Goal: Information Seeking & Learning: Learn about a topic

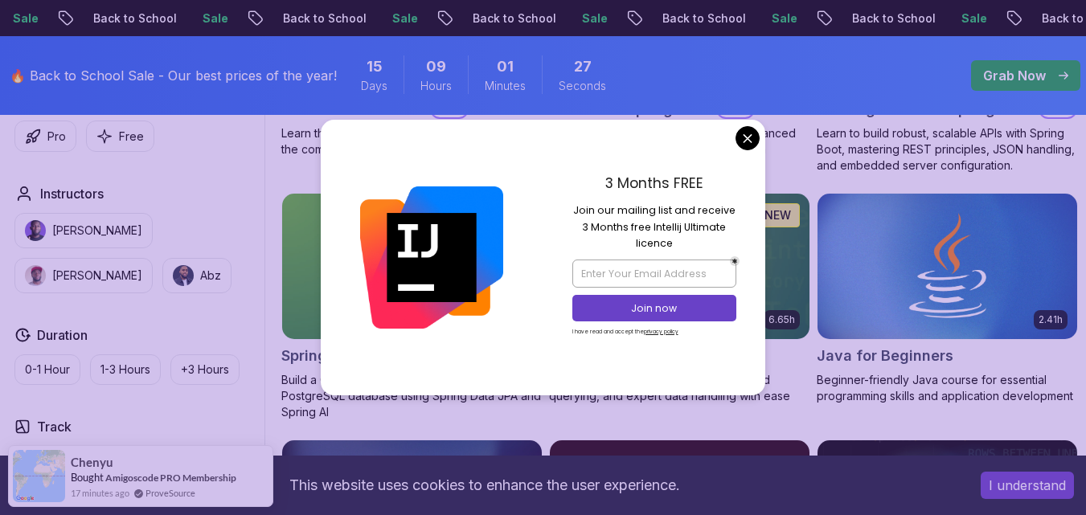
scroll to position [687, 0]
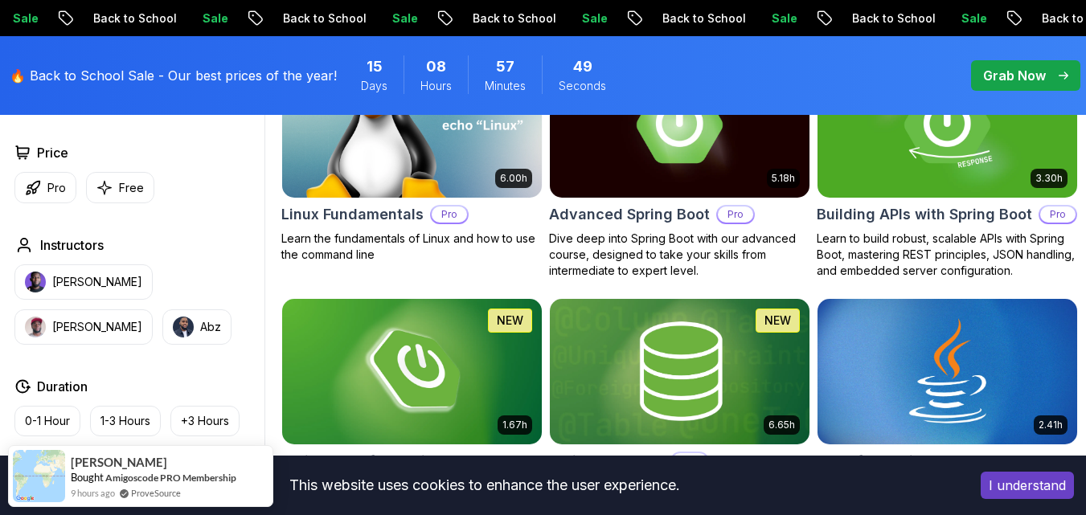
scroll to position [595, 0]
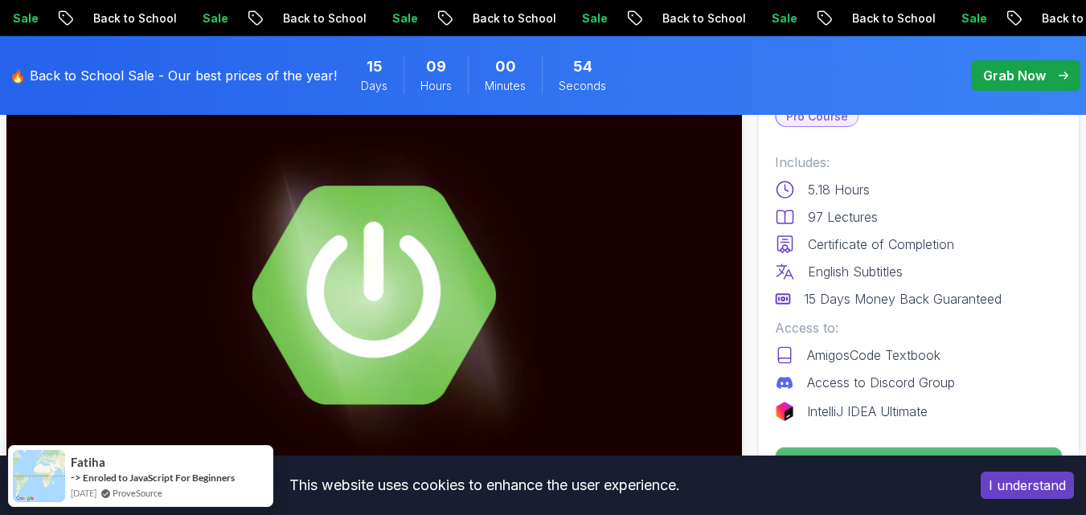
scroll to position [135, 0]
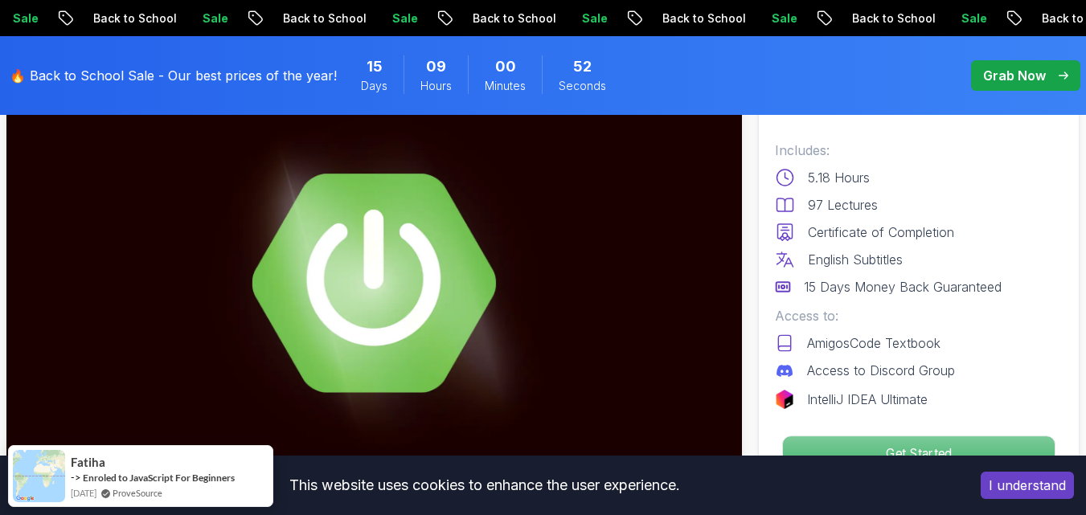
click at [918, 440] on p "Get Started" at bounding box center [919, 453] width 272 height 34
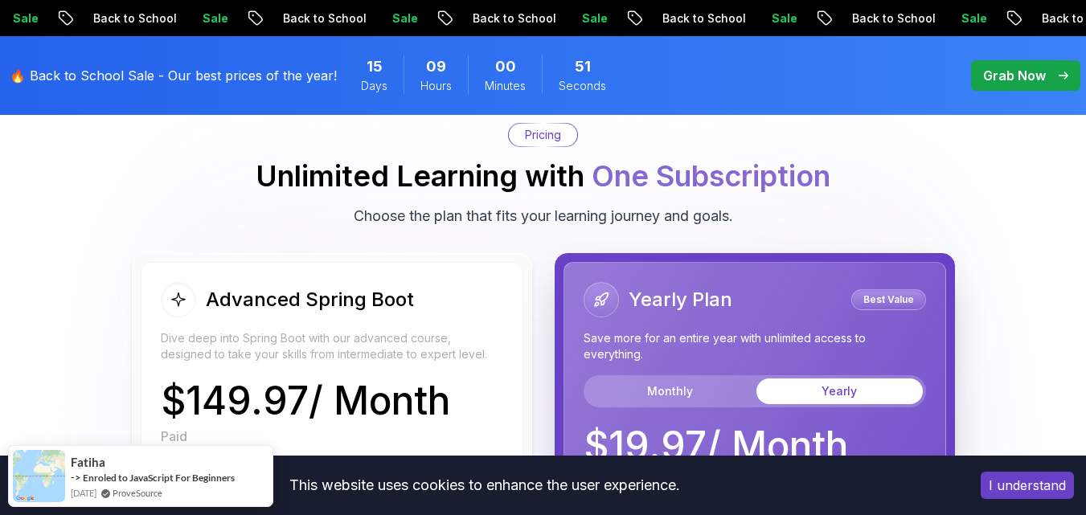
scroll to position [3626, 0]
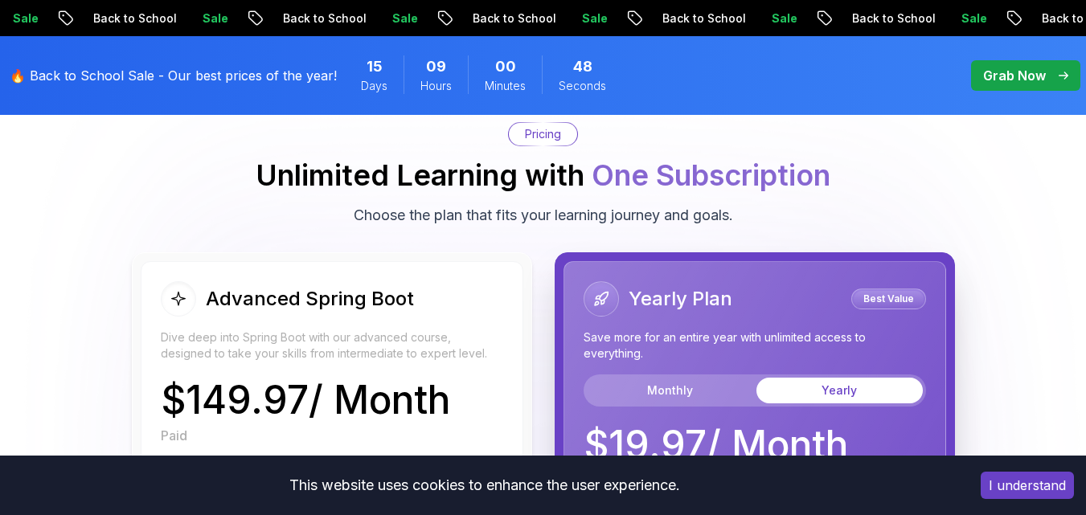
click at [750, 133] on body "Sale Back to School Sale Back to School Sale Back to School Sale Back to School…" at bounding box center [543, 101] width 1086 height 7454
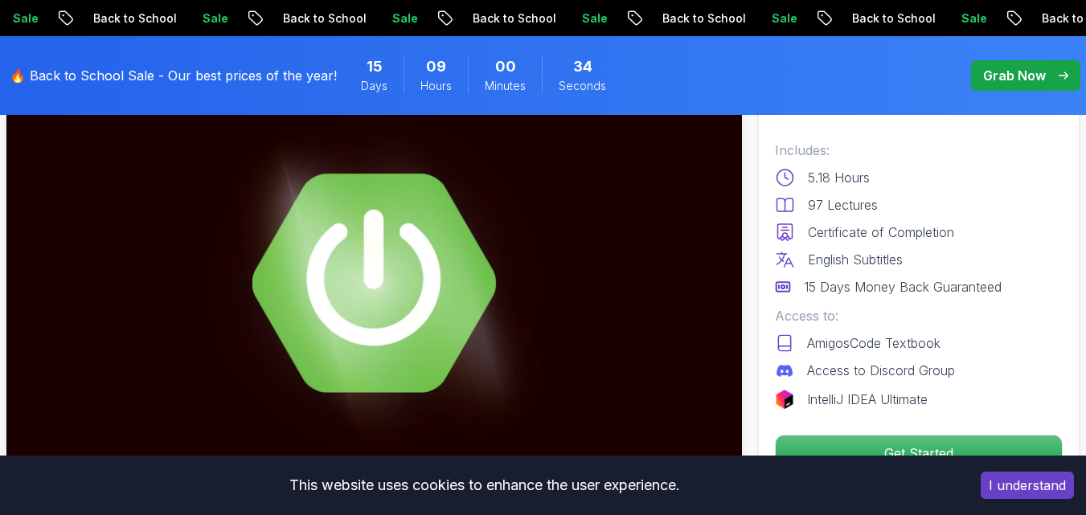
scroll to position [0, 0]
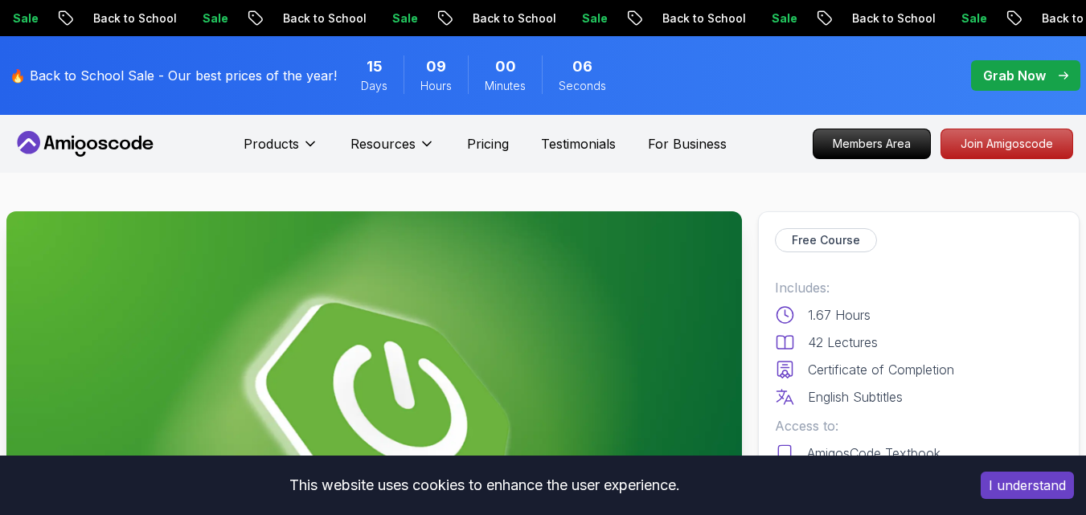
click at [527, 373] on img at bounding box center [373, 418] width 735 height 414
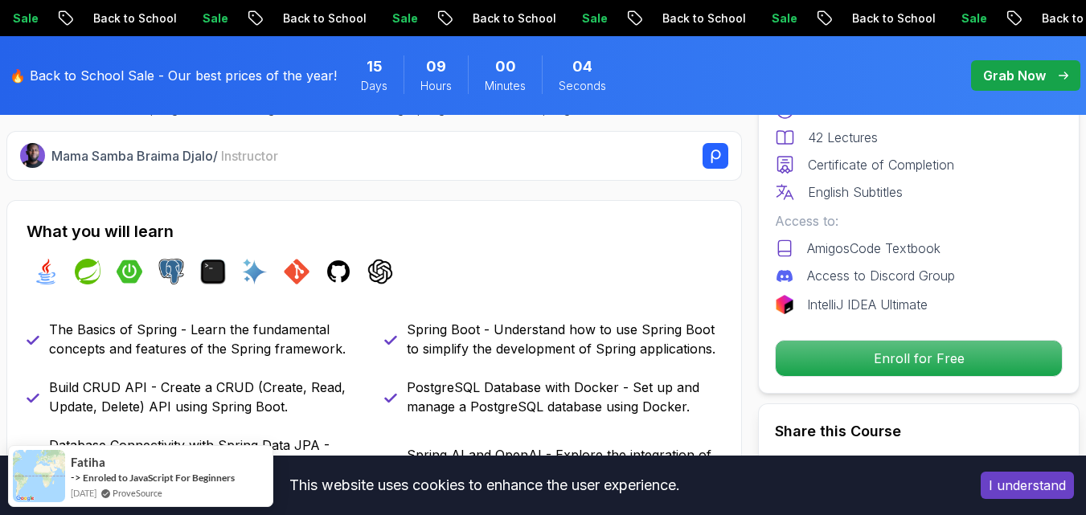
scroll to position [533, 0]
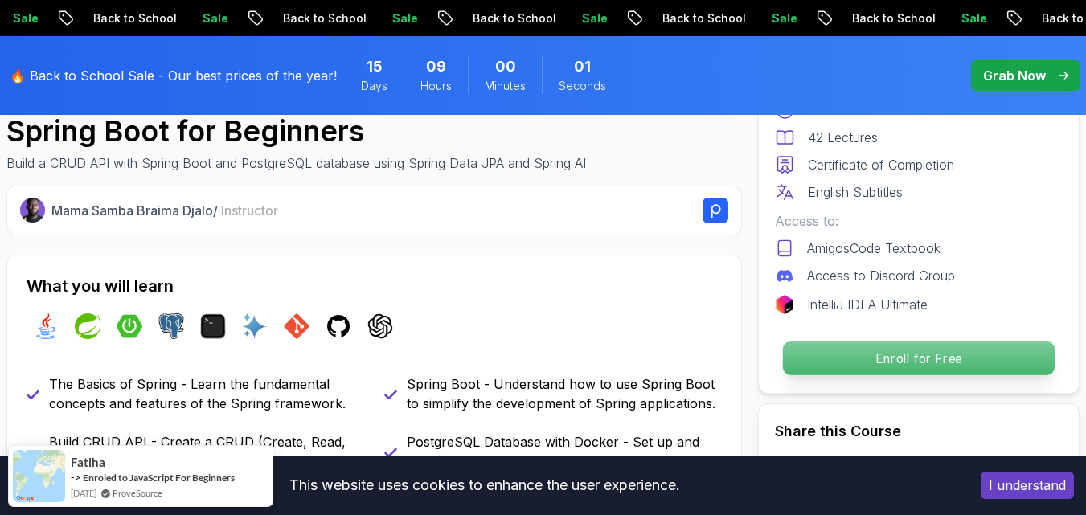
click at [911, 355] on p "Enroll for Free" at bounding box center [919, 359] width 272 height 34
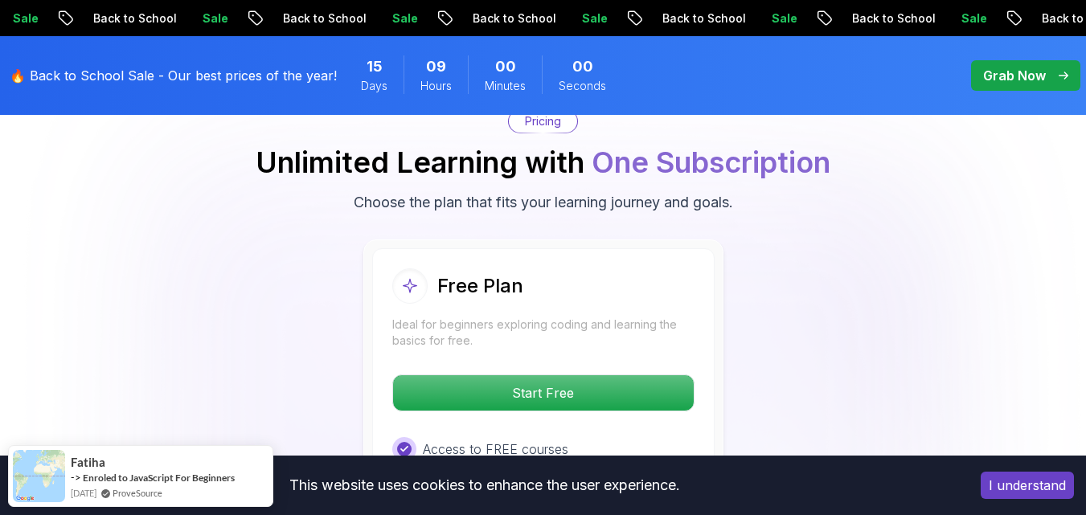
scroll to position [3306, 0]
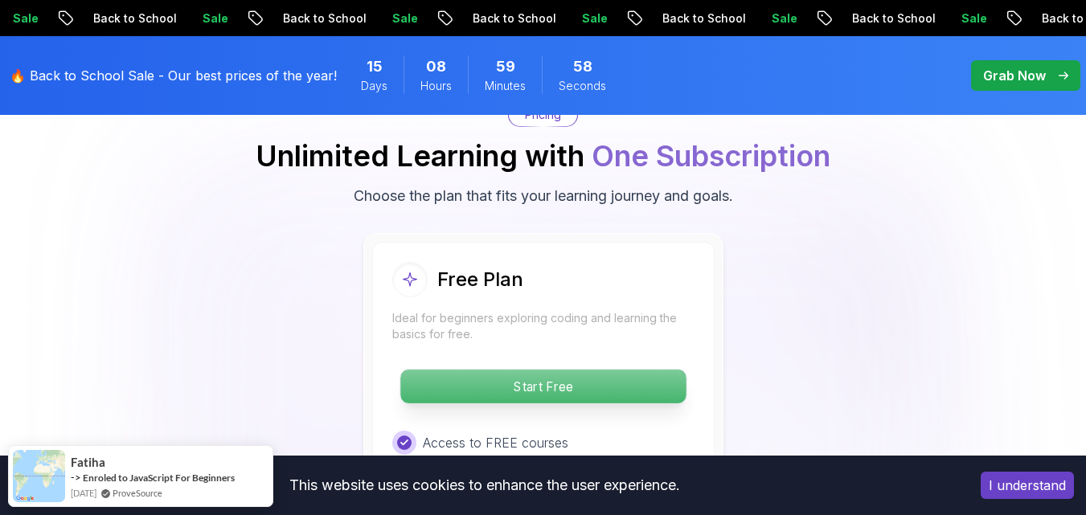
click at [551, 392] on p "Start Free" at bounding box center [542, 387] width 285 height 34
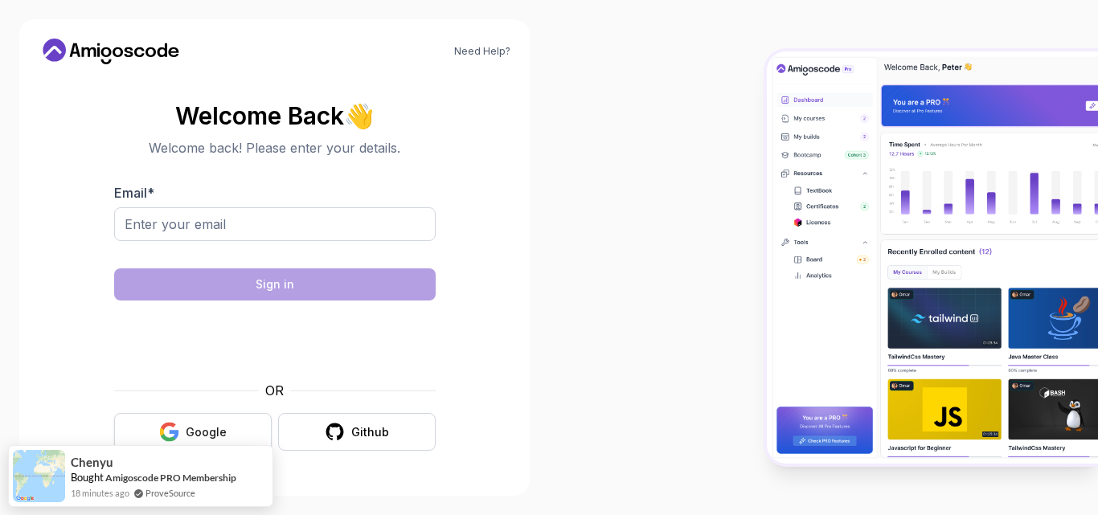
click at [232, 421] on button "Google" at bounding box center [193, 432] width 158 height 38
click at [325, 232] on input "Email *" at bounding box center [274, 224] width 321 height 34
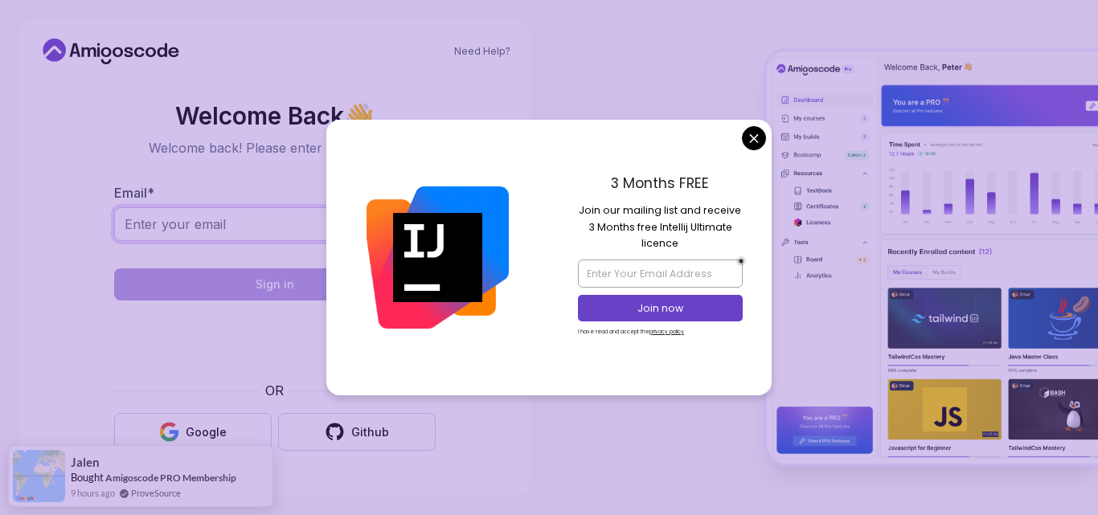
paste input "poriwilo@fxzig.com"
type input "poriwilo@fxzig.com"
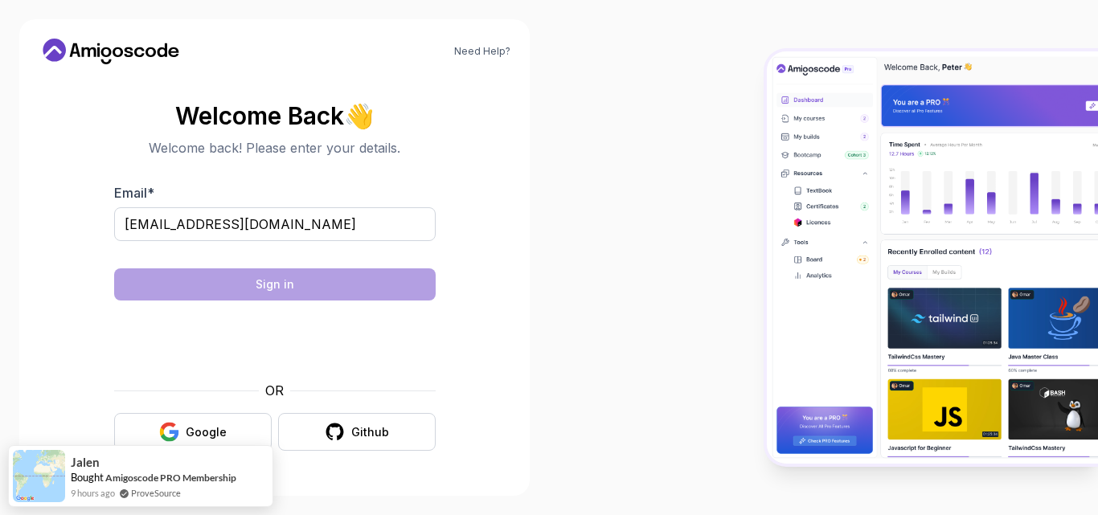
click at [755, 145] on body "Need Help? Welcome Back 👋 Welcome back! Please enter your details. Email * pori…" at bounding box center [549, 257] width 1098 height 515
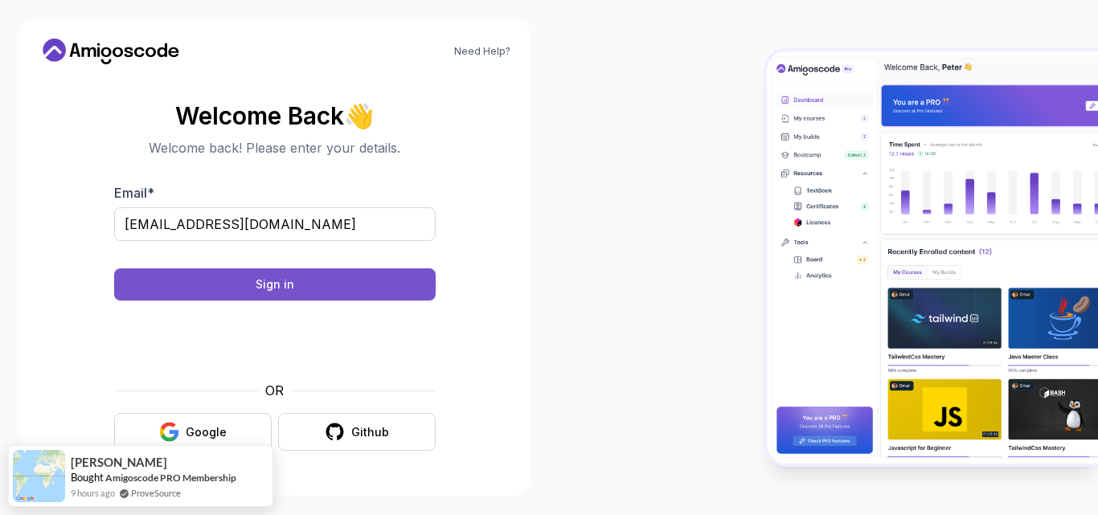
click at [270, 273] on button "Sign in" at bounding box center [274, 284] width 321 height 32
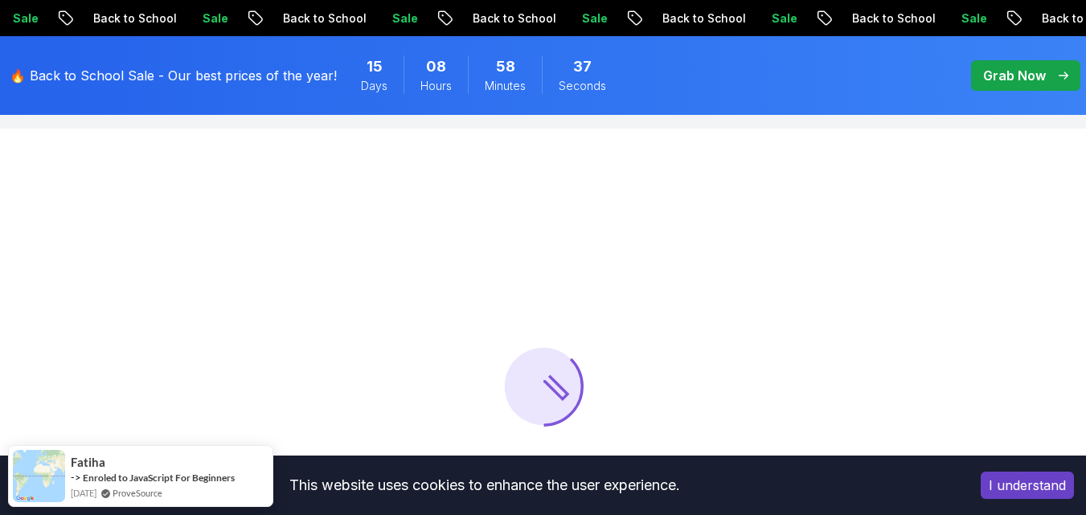
scroll to position [49, 0]
click at [1013, 485] on button "I understand" at bounding box center [1027, 485] width 93 height 27
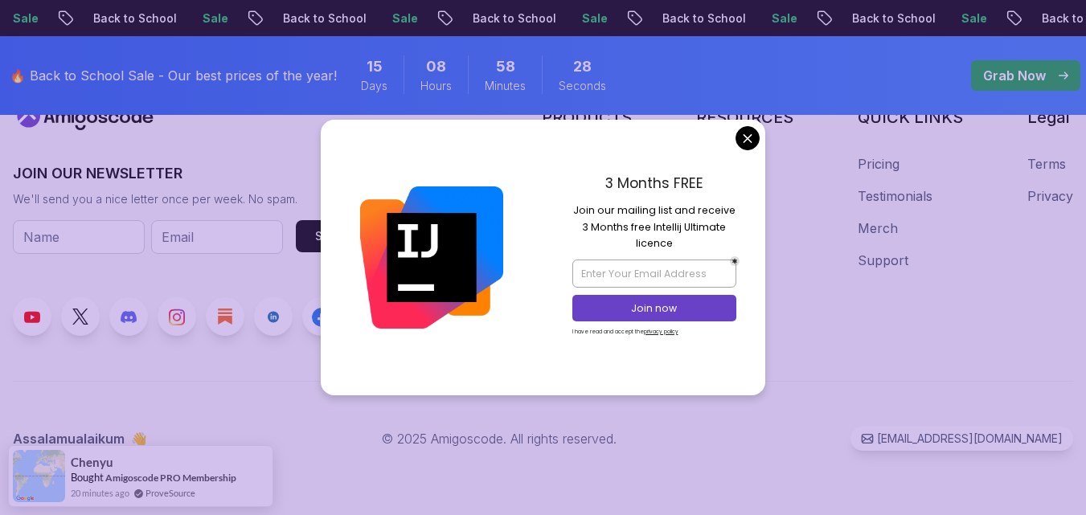
scroll to position [854, 0]
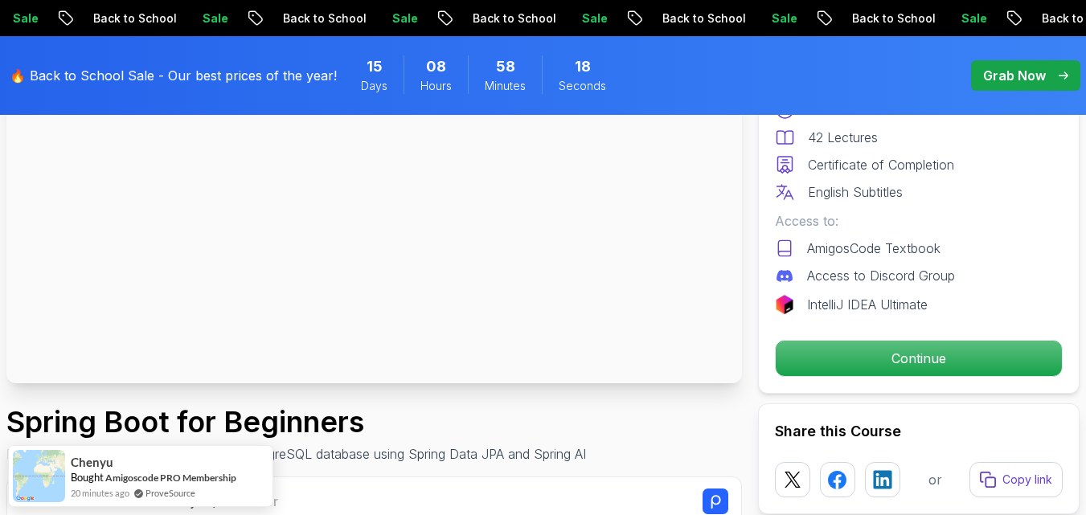
scroll to position [192, 0]
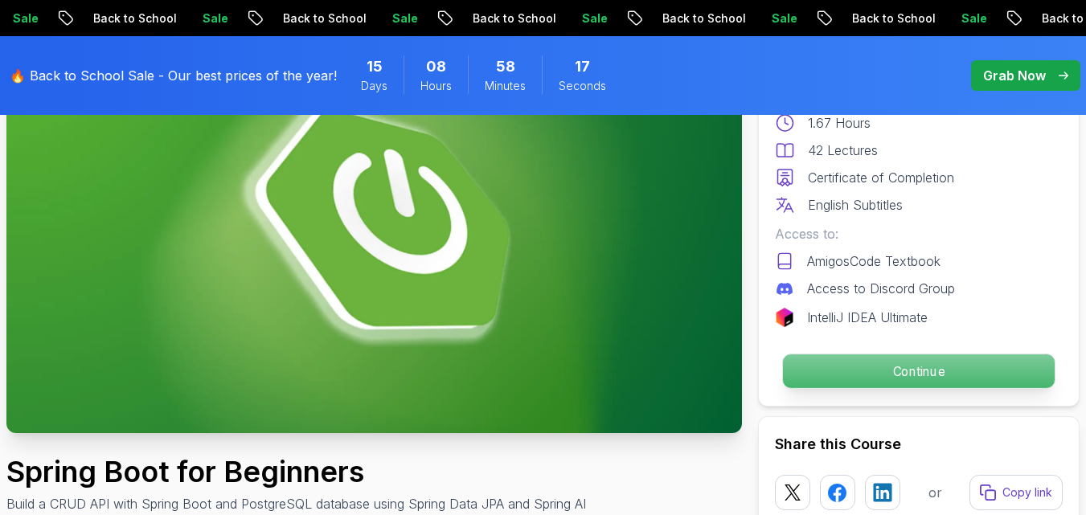
click at [908, 379] on p "Continue" at bounding box center [919, 371] width 272 height 34
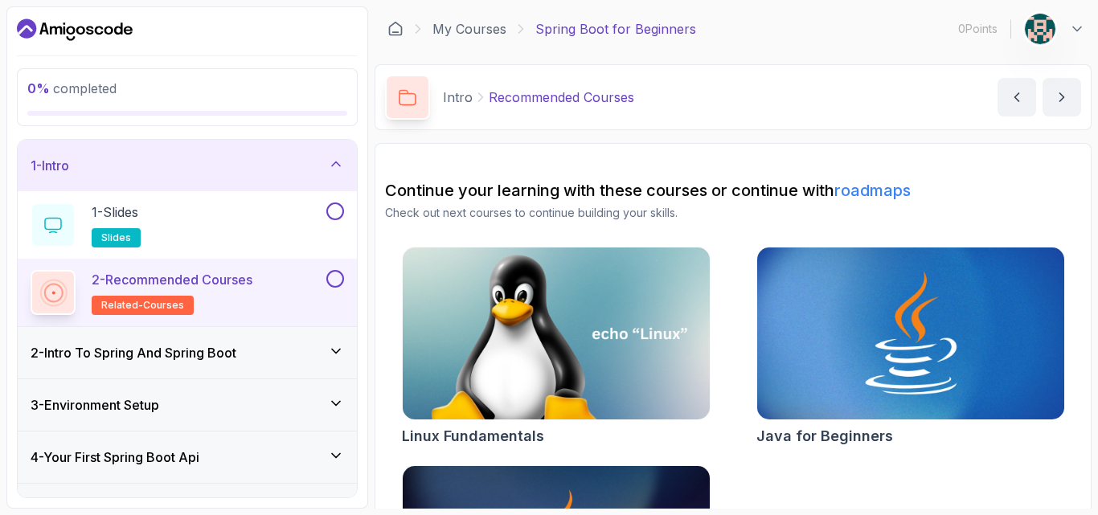
click at [1085, 81] on section "0 % completed 1 - Intro 1 - Slides slides 2 - Recommended Courses related-cours…" at bounding box center [549, 257] width 1098 height 515
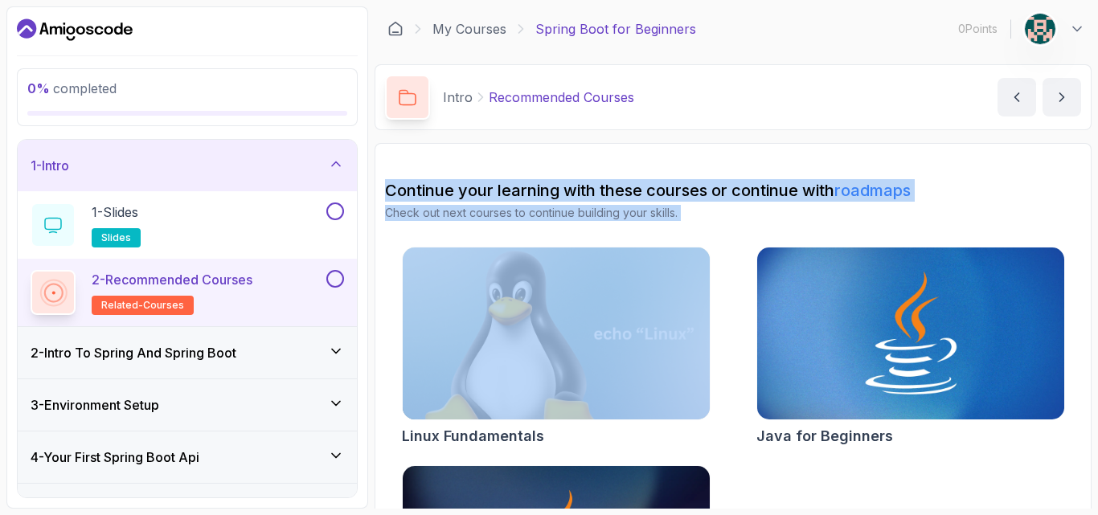
drag, startPoint x: 1097, startPoint y: 81, endPoint x: 451, endPoint y: 374, distance: 709.3
click at [451, 374] on section "0 % completed 1 - Intro 1 - Slides slides 2 - Recommended Courses related-cours…" at bounding box center [549, 257] width 1098 height 515
click at [219, 173] on div "1 - Intro" at bounding box center [187, 165] width 313 height 19
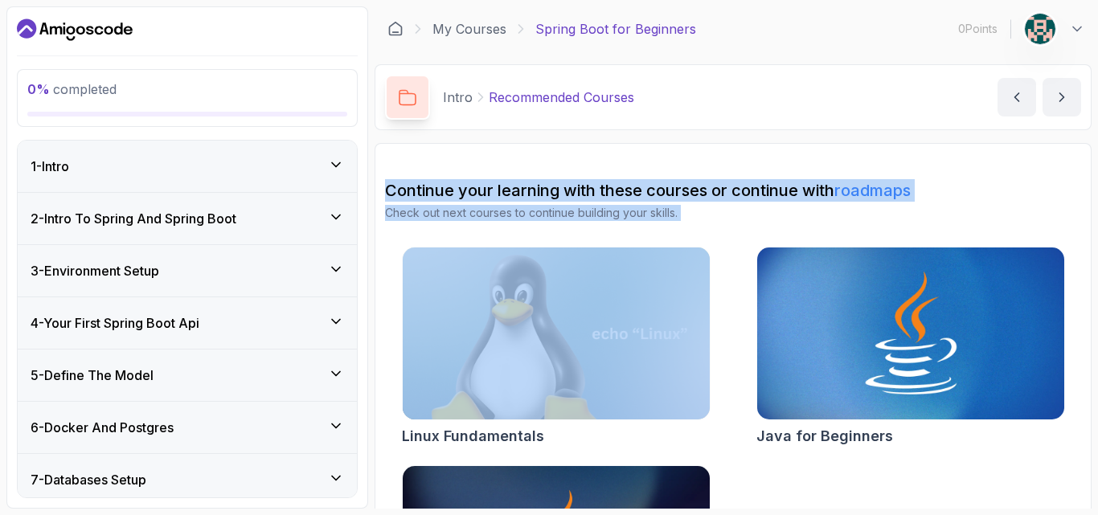
click at [171, 267] on div "3 - Environment Setup" at bounding box center [187, 270] width 313 height 19
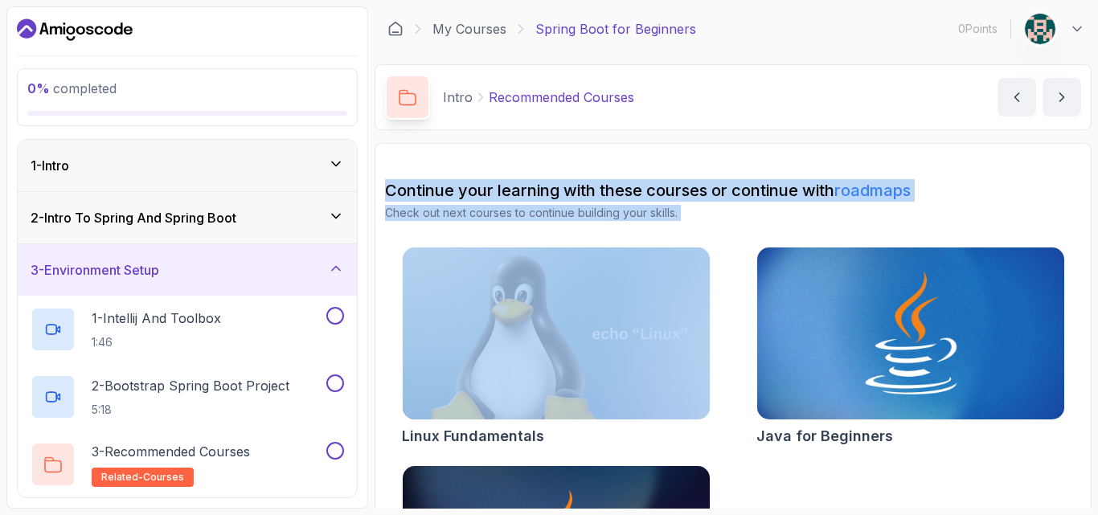
click at [171, 267] on div "3 - Environment Setup" at bounding box center [187, 269] width 313 height 19
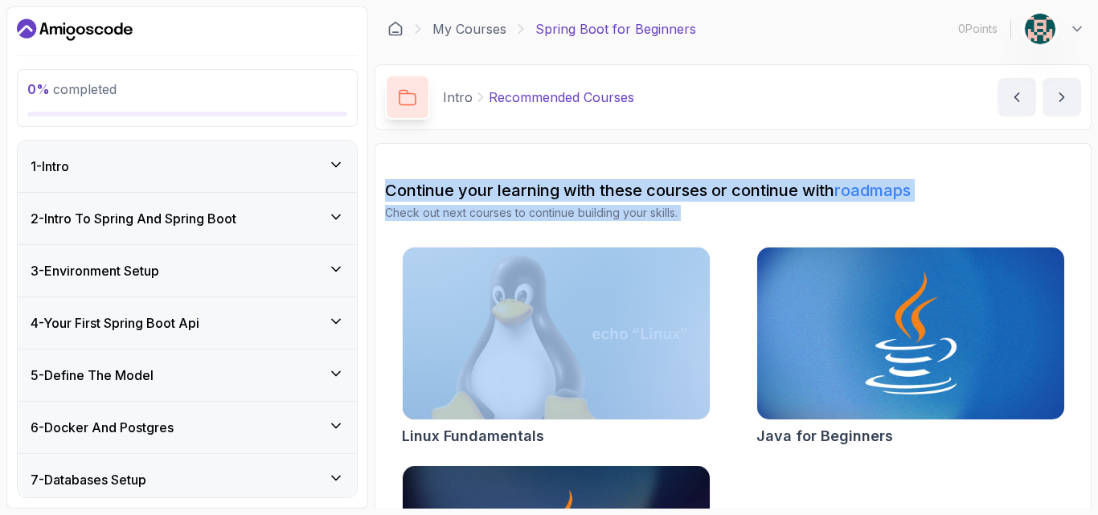
click at [158, 329] on h3 "4 - Your First Spring Boot Api" at bounding box center [115, 322] width 169 height 19
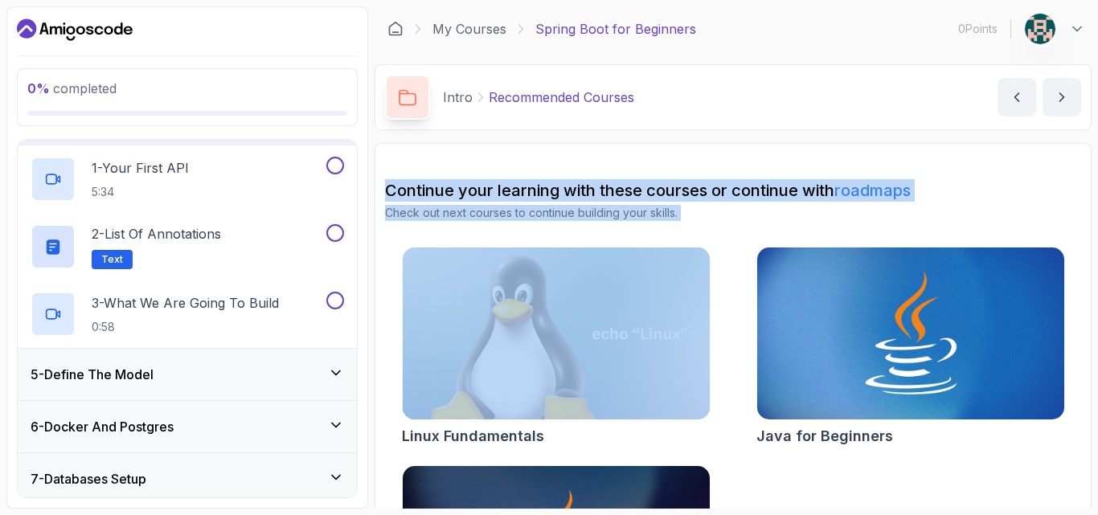
scroll to position [225, 0]
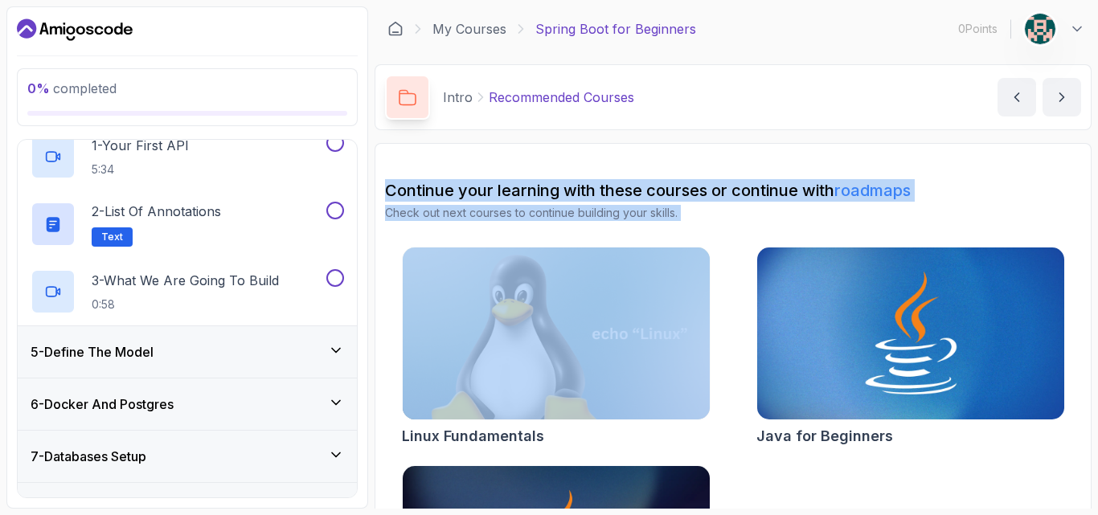
click at [106, 340] on div "5 - Define The Model" at bounding box center [187, 351] width 339 height 51
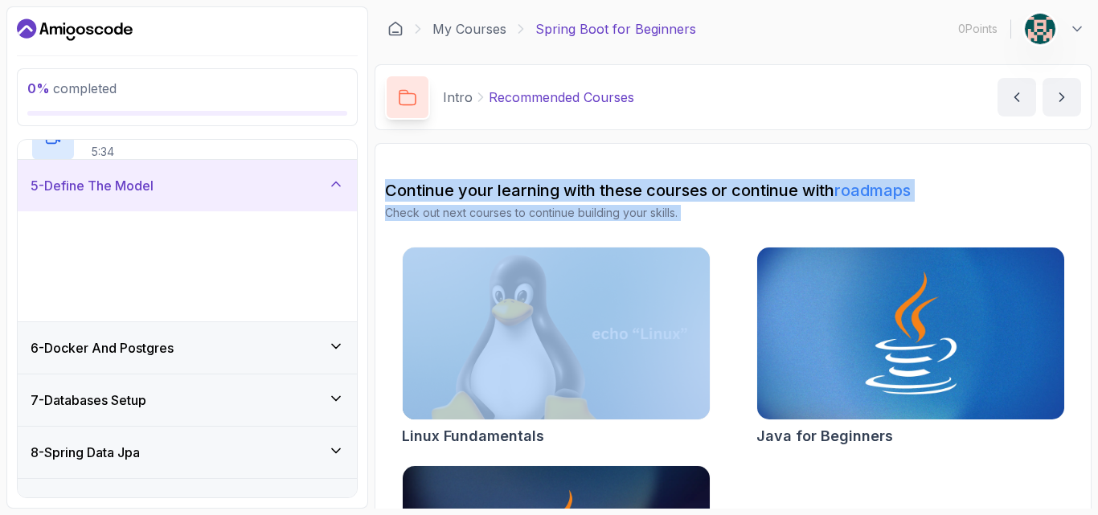
scroll to position [218, 0]
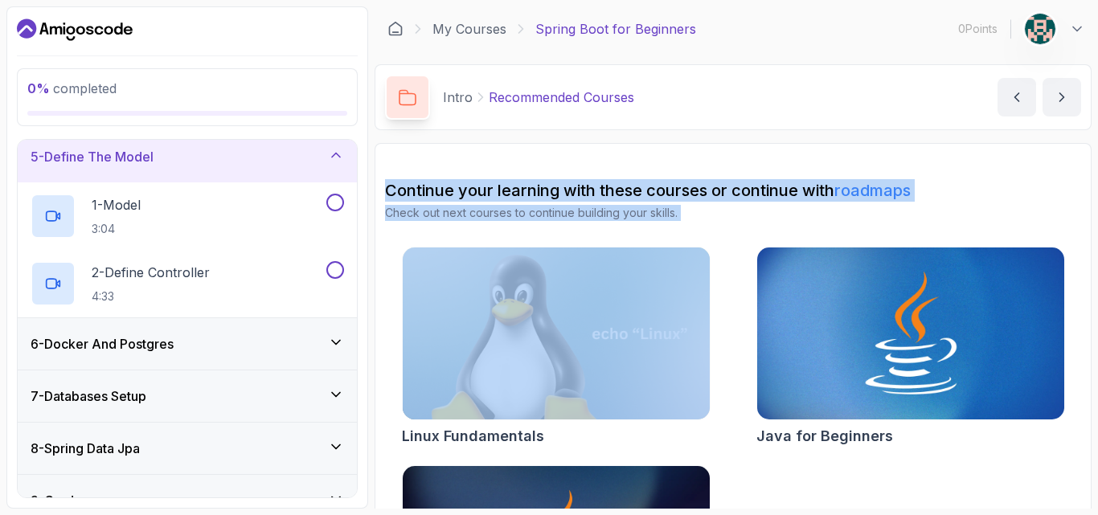
click at [106, 340] on h3 "6 - Docker And Postgres" at bounding box center [102, 343] width 143 height 19
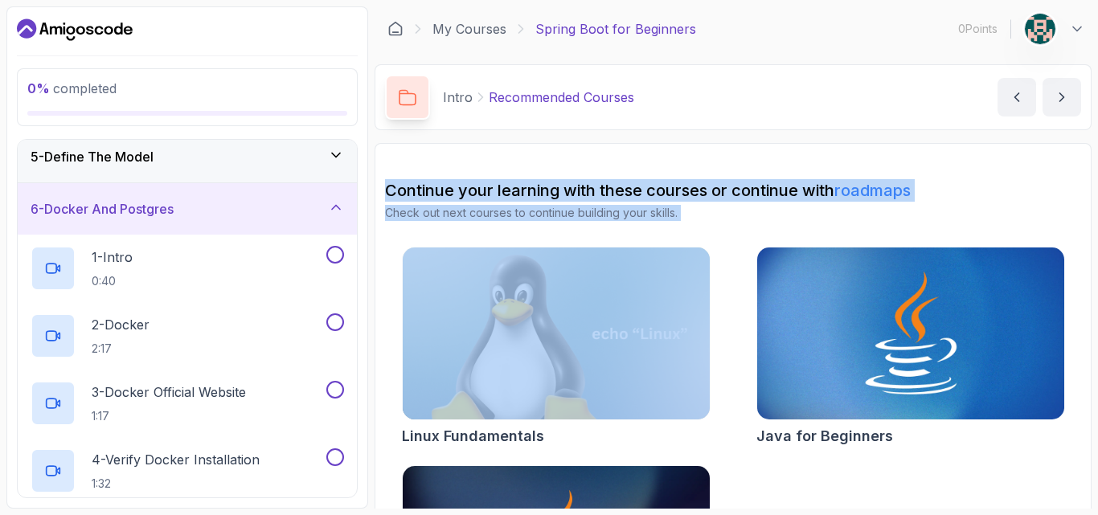
click at [184, 212] on div "6 - Docker And Postgres" at bounding box center [187, 208] width 313 height 19
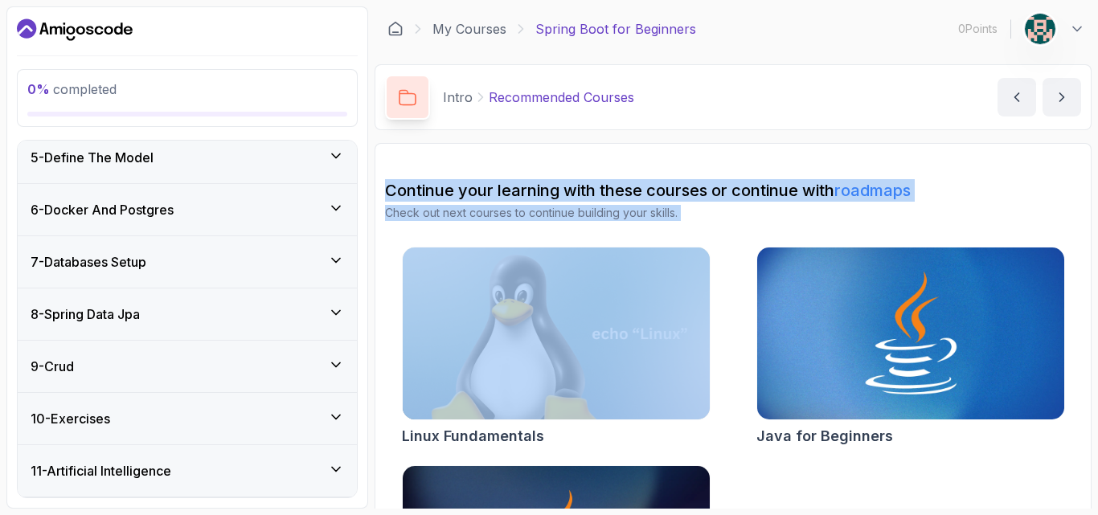
click at [140, 318] on h3 "8 - Spring Data Jpa" at bounding box center [85, 314] width 109 height 19
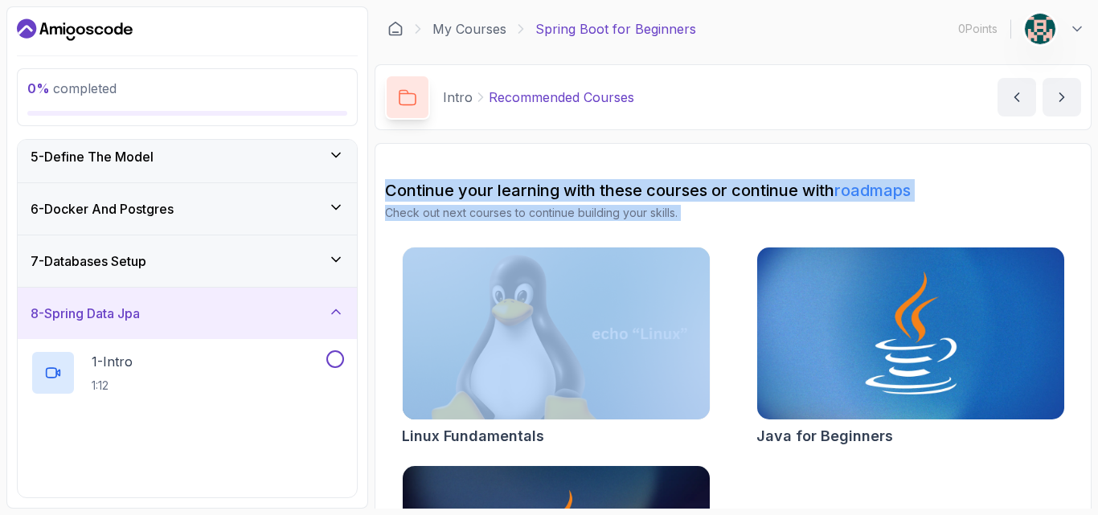
click at [140, 318] on h3 "8 - Spring Data Jpa" at bounding box center [85, 313] width 109 height 19
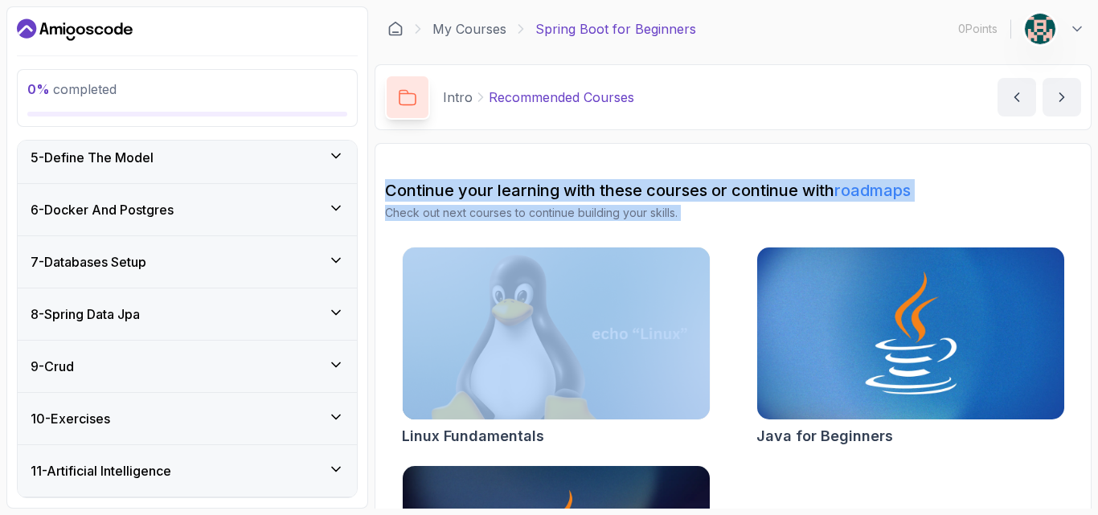
click at [100, 420] on h3 "10 - Exercises" at bounding box center [71, 418] width 80 height 19
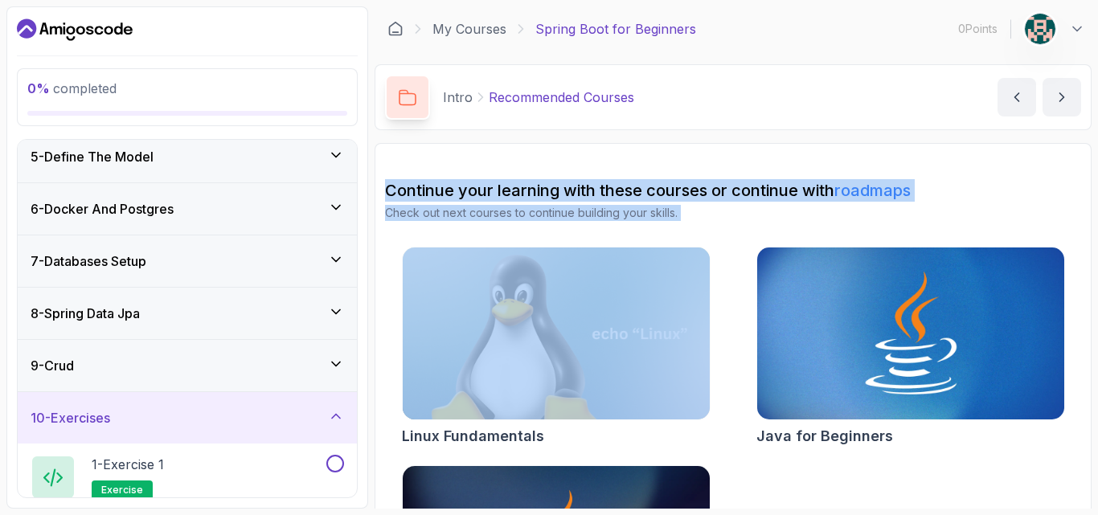
click at [100, 420] on h3 "10 - Exercises" at bounding box center [71, 417] width 80 height 19
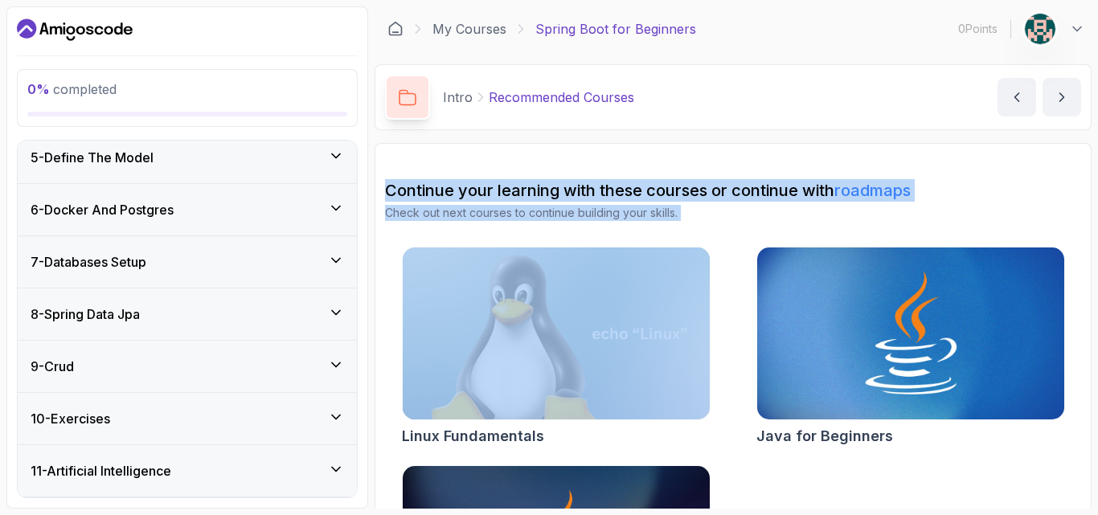
click at [130, 467] on h3 "11 - Artificial Intelligence" at bounding box center [101, 470] width 141 height 19
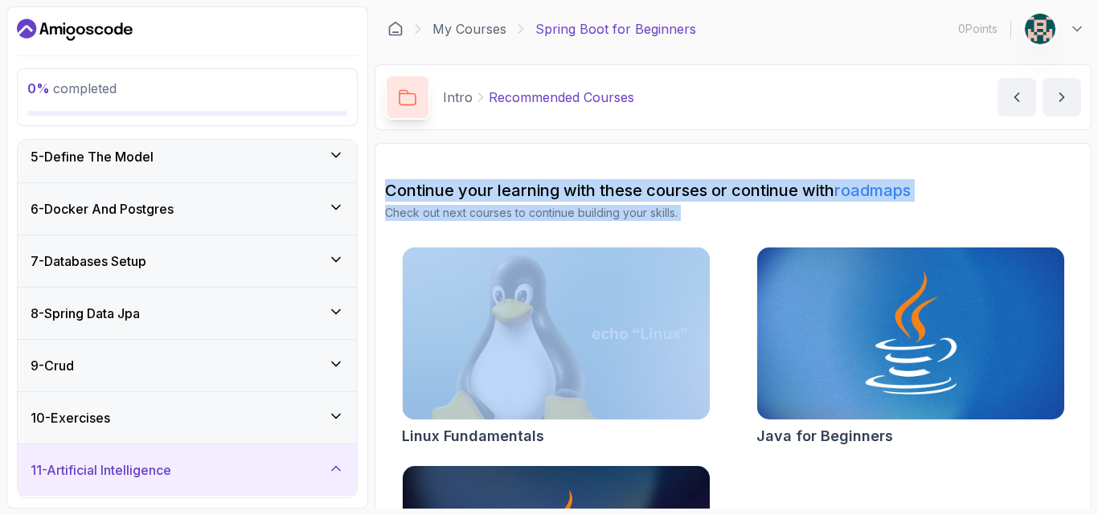
click at [130, 467] on h3 "11 - Artificial Intelligence" at bounding box center [101, 470] width 141 height 19
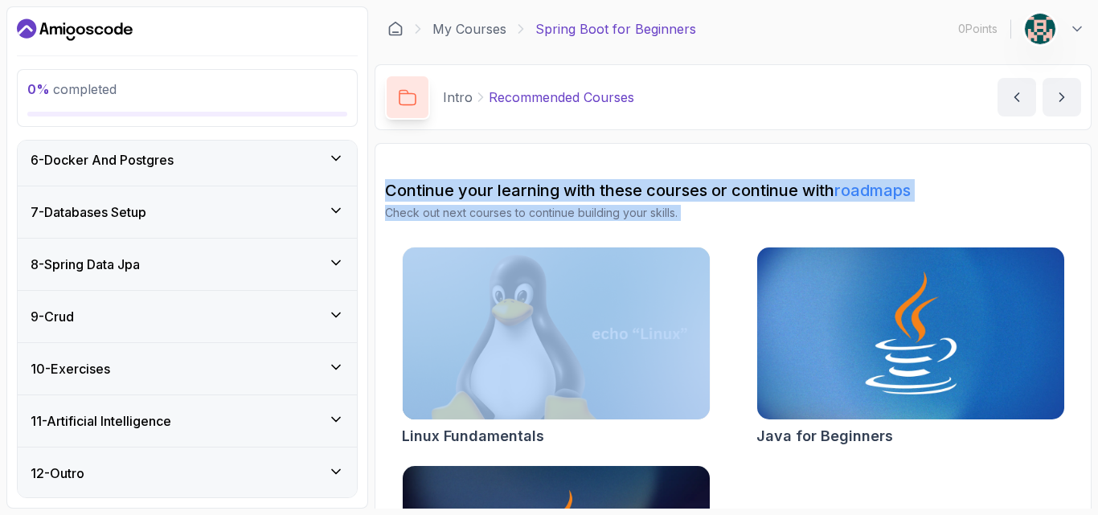
scroll to position [269, 0]
click at [179, 215] on div "7 - Databases Setup" at bounding box center [187, 210] width 313 height 19
